Goal: Navigation & Orientation: Find specific page/section

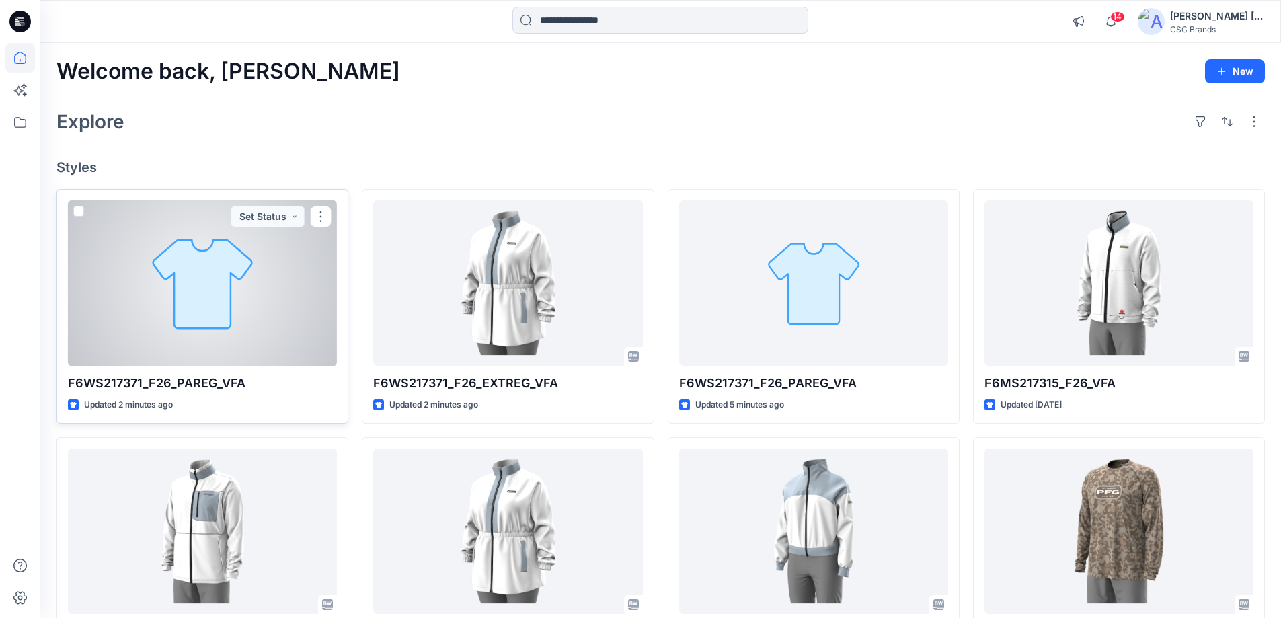
click at [250, 283] on div at bounding box center [202, 283] width 269 height 166
